Goal: Use online tool/utility: Use online tool/utility

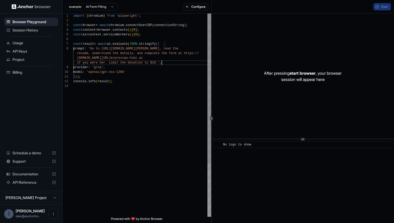
click at [200, 64] on div "import { chromium } from 'playwright' ; const browser = await chromium . connec…" at bounding box center [142, 151] width 138 height 274
click at [117, 63] on div "import { chromium } from 'playwright' ; const browser = await chromium . connec…" at bounding box center [142, 151] width 138 height 274
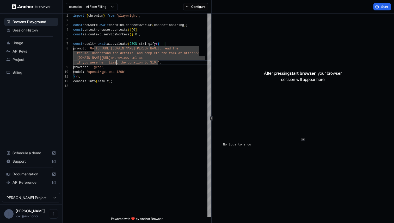
click at [105, 3] on html "Browser Playground Session History Usage API Keys Project Billing Schedule a de…" at bounding box center [197, 111] width 394 height 223
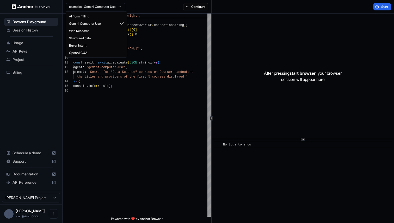
click at [102, 6] on html "Browser Playground Session History Usage API Keys Project Billing Schedule a de…" at bounding box center [197, 111] width 394 height 223
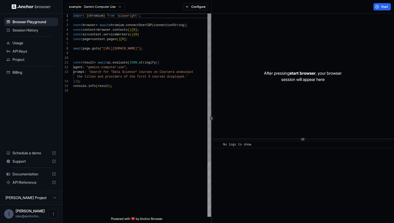
click at [158, 36] on html "Browser Playground Session History Usage API Keys Project Billing Schedule a de…" at bounding box center [197, 111] width 394 height 223
click at [137, 45] on div "import { chromium } from 'playwright' ; const browser = await chromium . connec…" at bounding box center [142, 153] width 138 height 278
click at [135, 49] on div "import { chromium } from 'playwright' ; const browser = await chromium . connec…" at bounding box center [142, 153] width 138 height 278
drag, startPoint x: 135, startPoint y: 49, endPoint x: 147, endPoint y: 48, distance: 11.7
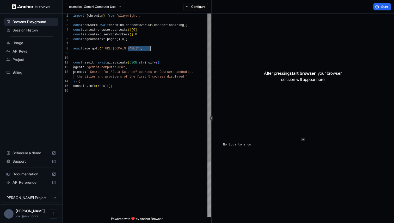
click at [147, 48] on div "import { chromium } from 'playwright' ; const browser = await chromium . connec…" at bounding box center [142, 153] width 138 height 278
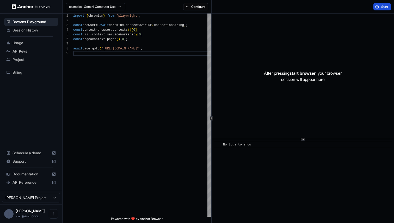
click at [383, 6] on span "Start" at bounding box center [384, 7] width 7 height 4
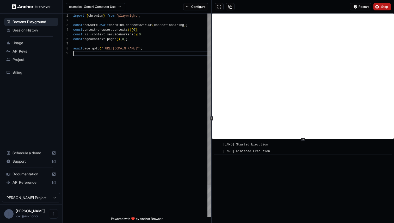
click at [135, 51] on div "import { chromium } from 'playwright' ; const browser = await chromium . connec…" at bounding box center [142, 134] width 138 height 241
click at [137, 51] on div "import { chromium } from 'playwright' ; const browser = await chromium . connec…" at bounding box center [142, 134] width 138 height 241
click at [133, 50] on div "import { chromium } from 'playwright' ; const browser = await chromium . connec…" at bounding box center [142, 134] width 138 height 241
drag, startPoint x: 133, startPoint y: 50, endPoint x: 144, endPoint y: 49, distance: 11.2
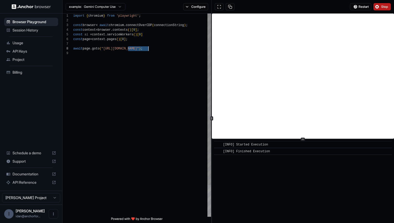
click at [144, 49] on div "import { chromium } from 'playwright' ; const browser = await chromium . connec…" at bounding box center [142, 134] width 138 height 241
type textarea "**********"
click at [362, 4] on button "Restart" at bounding box center [360, 6] width 21 height 7
click at [190, 4] on button "Configure" at bounding box center [195, 6] width 25 height 7
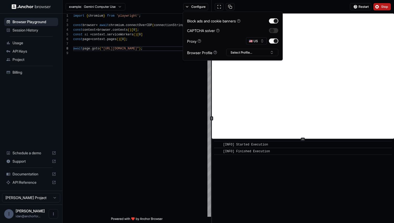
click at [227, 38] on div "Proxy 🇺🇸 US" at bounding box center [232, 40] width 91 height 7
click at [154, 77] on div "import { chromium } from 'playwright' ; const browser = await chromium . connec…" at bounding box center [142, 134] width 138 height 241
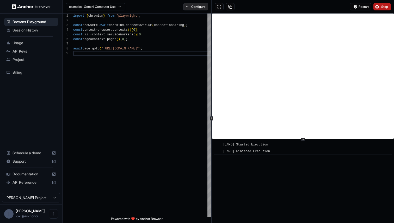
click at [189, 6] on button "Configure" at bounding box center [195, 6] width 25 height 7
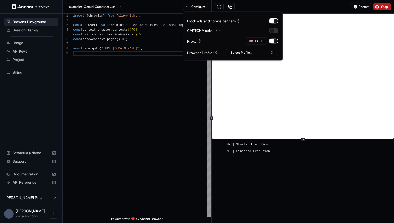
click at [251, 37] on div "Block ads and cookie banners CAPTCHA solver Proxy 🇺🇸 US Browser Profile Select …" at bounding box center [232, 36] width 91 height 40
click at [251, 41] on button "🇺🇸 US" at bounding box center [256, 40] width 21 height 7
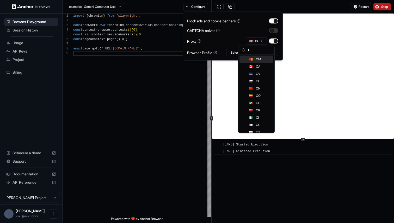
type input "**"
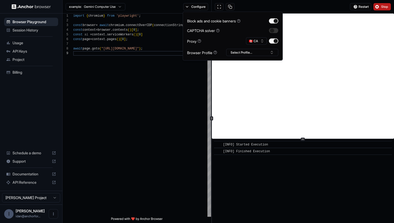
click at [330, 8] on div "Restart Stop" at bounding box center [302, 7] width 182 height 14
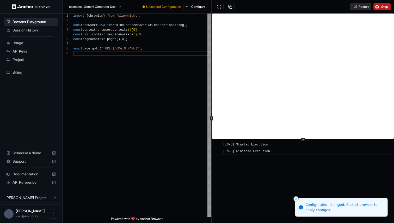
click at [365, 6] on span "Restart" at bounding box center [363, 7] width 10 height 4
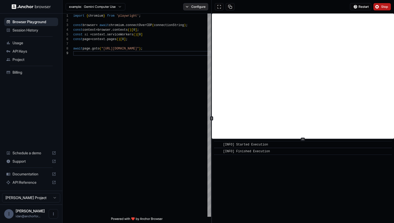
click at [197, 10] on button "Configure" at bounding box center [195, 6] width 25 height 7
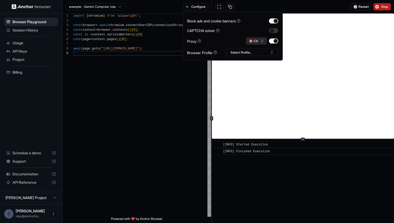
click at [256, 38] on button "🇨🇦 CA" at bounding box center [256, 40] width 21 height 7
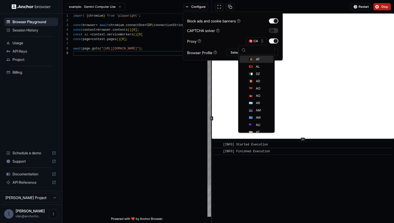
drag, startPoint x: 185, startPoint y: 85, endPoint x: 194, endPoint y: 78, distance: 12.4
click at [185, 85] on div "import { chromium } from 'playwright' ; const browser = await chromium . connec…" at bounding box center [142, 134] width 138 height 241
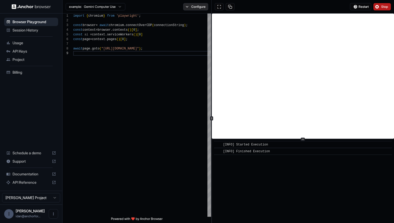
click at [192, 5] on button "Configure" at bounding box center [195, 6] width 25 height 7
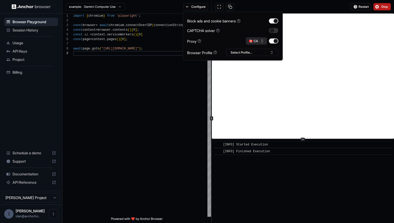
click at [248, 38] on button "🇨🇦 CA" at bounding box center [256, 40] width 21 height 7
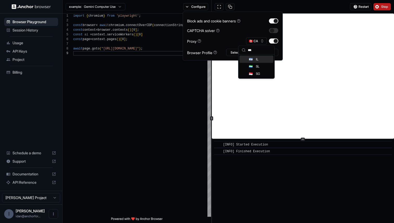
scroll to position [0, 0]
type input "****"
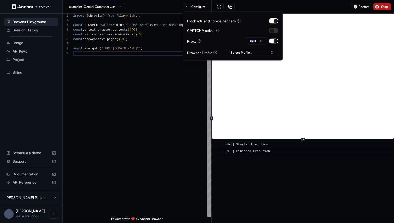
click at [318, 8] on div "Restart Stop" at bounding box center [302, 7] width 182 height 14
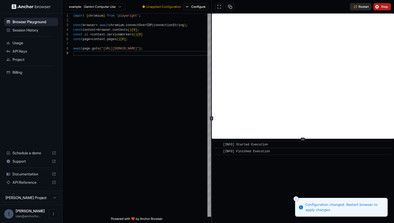
click at [354, 9] on button "Restart" at bounding box center [360, 6] width 21 height 7
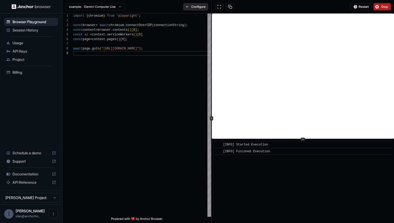
click at [198, 9] on button "Configure" at bounding box center [195, 6] width 25 height 7
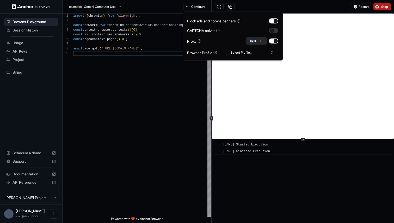
click at [253, 40] on button "🇮🇱 IL" at bounding box center [256, 40] width 21 height 7
type input "****"
click at [255, 56] on div "🇸🇦 SA" at bounding box center [256, 59] width 34 height 7
click at [362, 6] on span "Restart" at bounding box center [363, 7] width 10 height 4
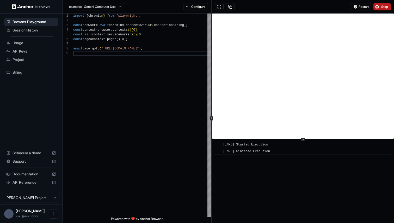
click at [44, 184] on span "API Reference" at bounding box center [30, 182] width 37 height 5
